Goal: Check status

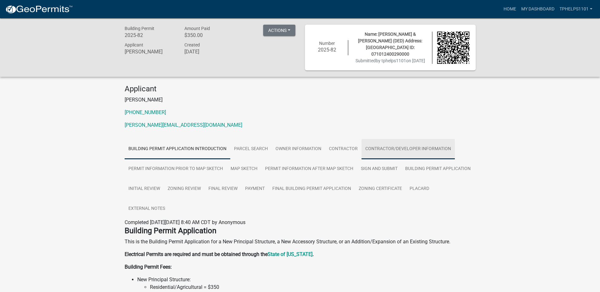
click at [399, 148] on link "Contractor/Developer Information" at bounding box center [407, 149] width 93 height 20
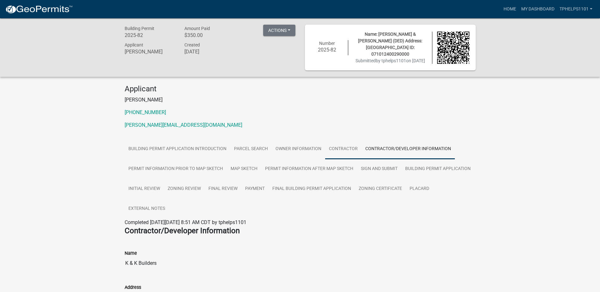
click at [340, 149] on link "Contractor" at bounding box center [343, 149] width 36 height 20
click at [394, 147] on link "Contractor/Developer Information" at bounding box center [407, 149] width 93 height 20
click at [431, 166] on link "Building Permit Application" at bounding box center [437, 169] width 73 height 20
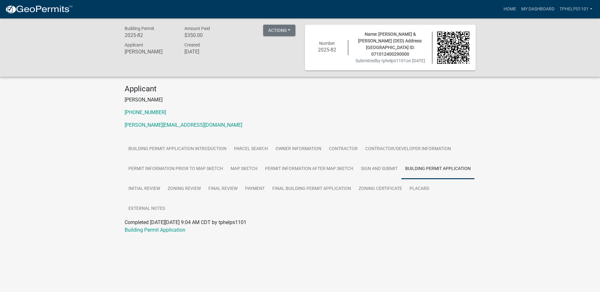
scroll to position [18, 0]
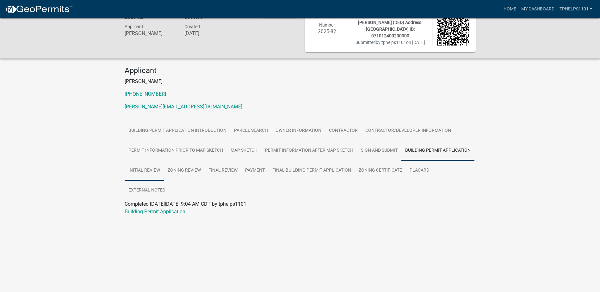
click at [143, 174] on link "Initial Review" at bounding box center [144, 171] width 39 height 20
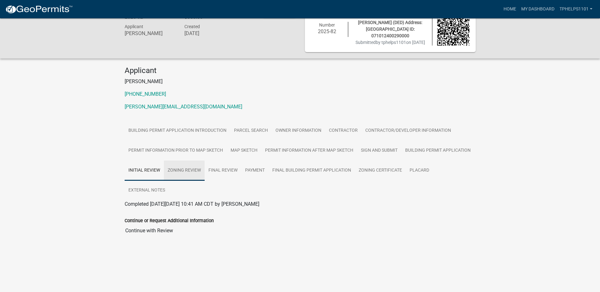
click at [185, 171] on link "Zoning Review" at bounding box center [184, 171] width 41 height 20
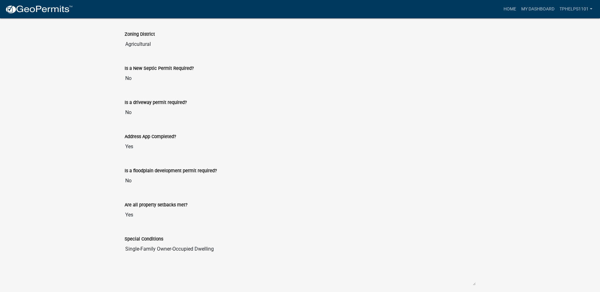
scroll to position [239, 0]
click at [127, 78] on input "No" at bounding box center [300, 78] width 351 height 13
drag, startPoint x: 127, startPoint y: 78, endPoint x: 89, endPoint y: 99, distance: 43.6
click at [89, 99] on div "Building Permit 2025-82 Amount Paid $350.00 Actions View receipt Printer Friend…" at bounding box center [300, 95] width 600 height 633
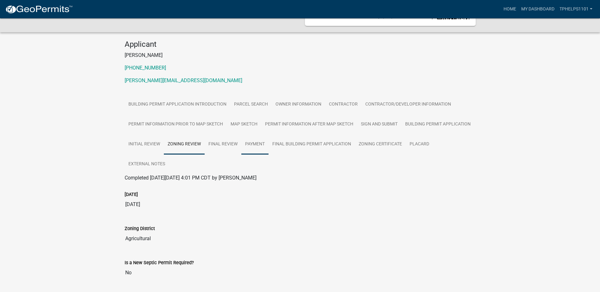
scroll to position [44, 0]
click at [221, 143] on link "Final Review" at bounding box center [223, 145] width 37 height 20
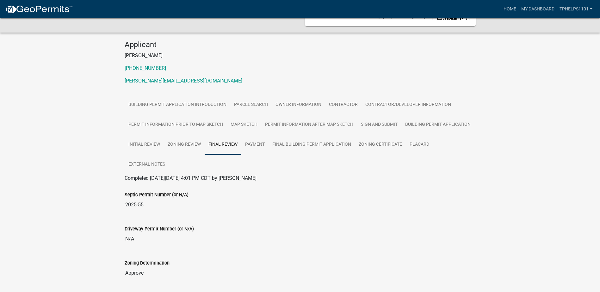
scroll to position [63, 0]
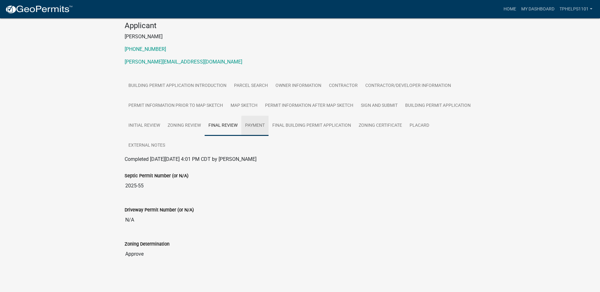
click at [262, 125] on link "Payment" at bounding box center [254, 126] width 27 height 20
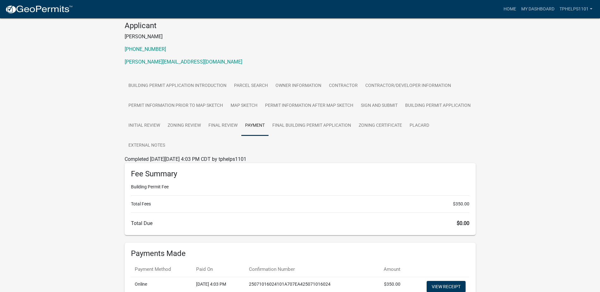
scroll to position [121, 0]
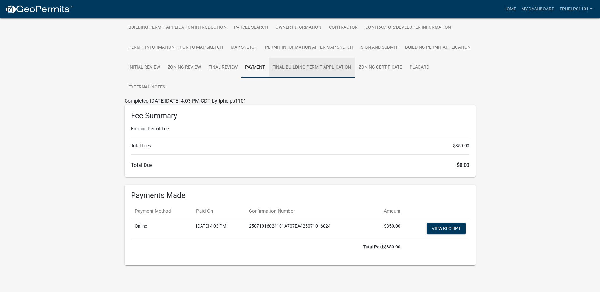
click at [311, 68] on link "Final Building Permit Application" at bounding box center [311, 68] width 86 height 20
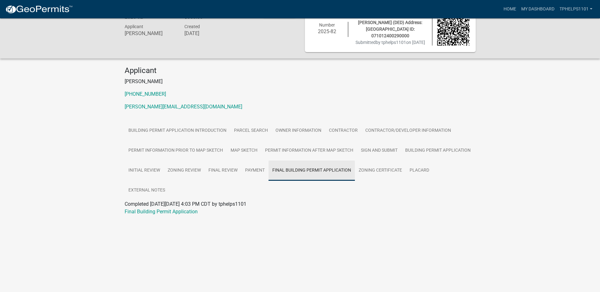
scroll to position [18, 0]
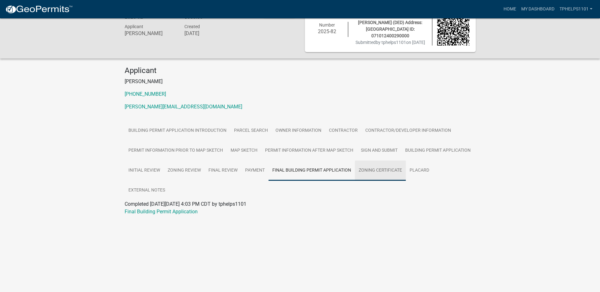
click at [361, 169] on link "Zoning Certificate" at bounding box center [380, 171] width 51 height 20
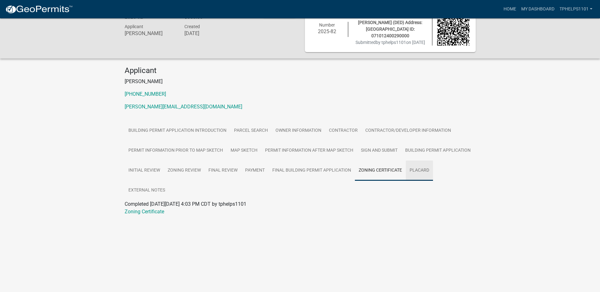
click at [429, 175] on link "Placard" at bounding box center [419, 171] width 27 height 20
click at [377, 169] on link "Zoning Certificate" at bounding box center [380, 171] width 51 height 20
click at [234, 167] on link "Final Review" at bounding box center [223, 171] width 37 height 20
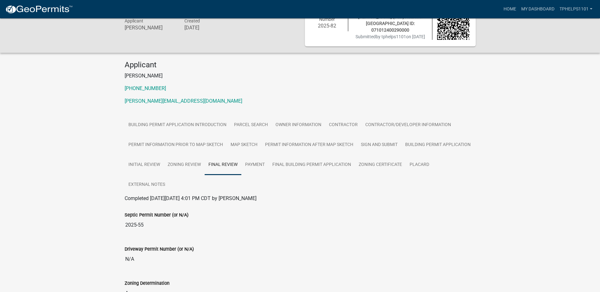
scroll to position [0, 0]
